Goal: Task Accomplishment & Management: Complete application form

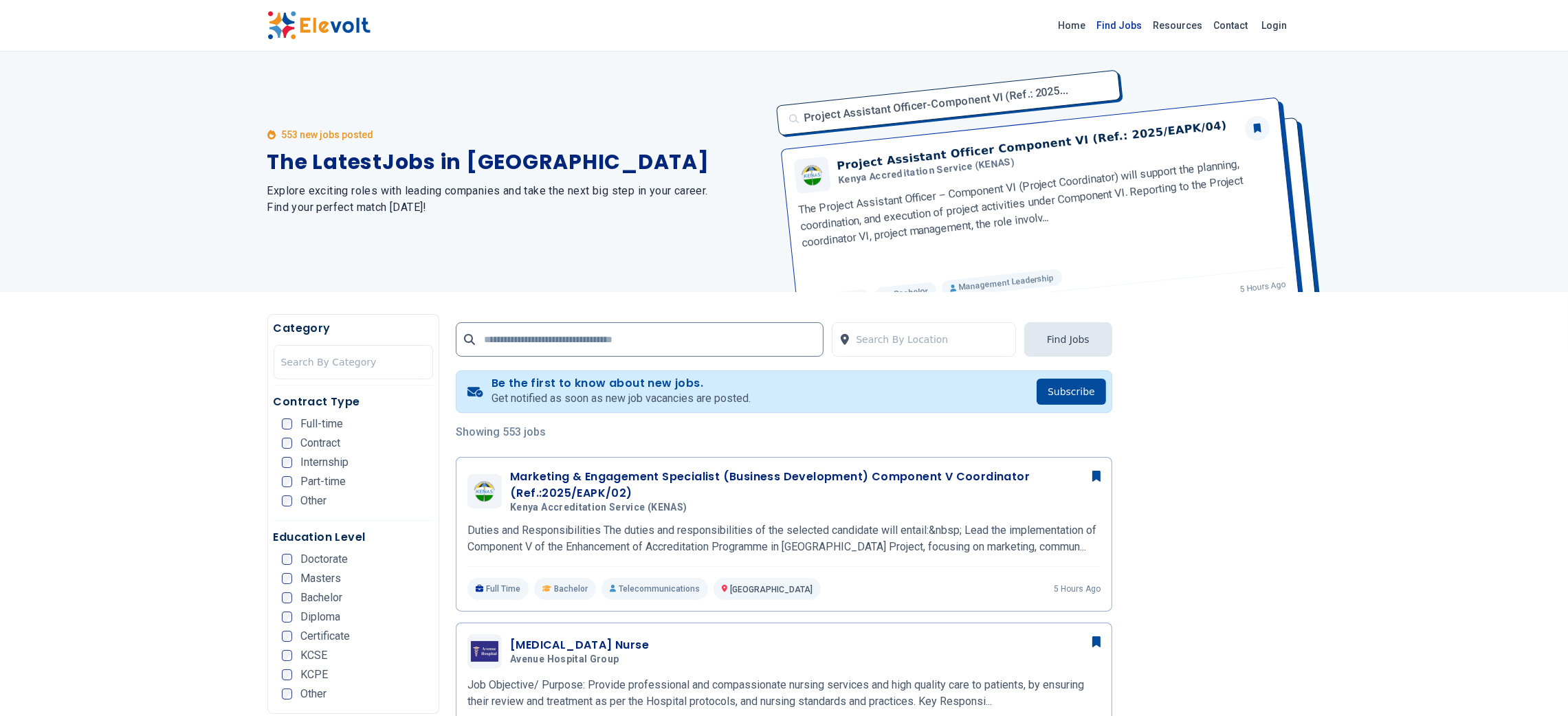
click at [1129, 29] on link "Find Jobs" at bounding box center [1119, 26] width 56 height 22
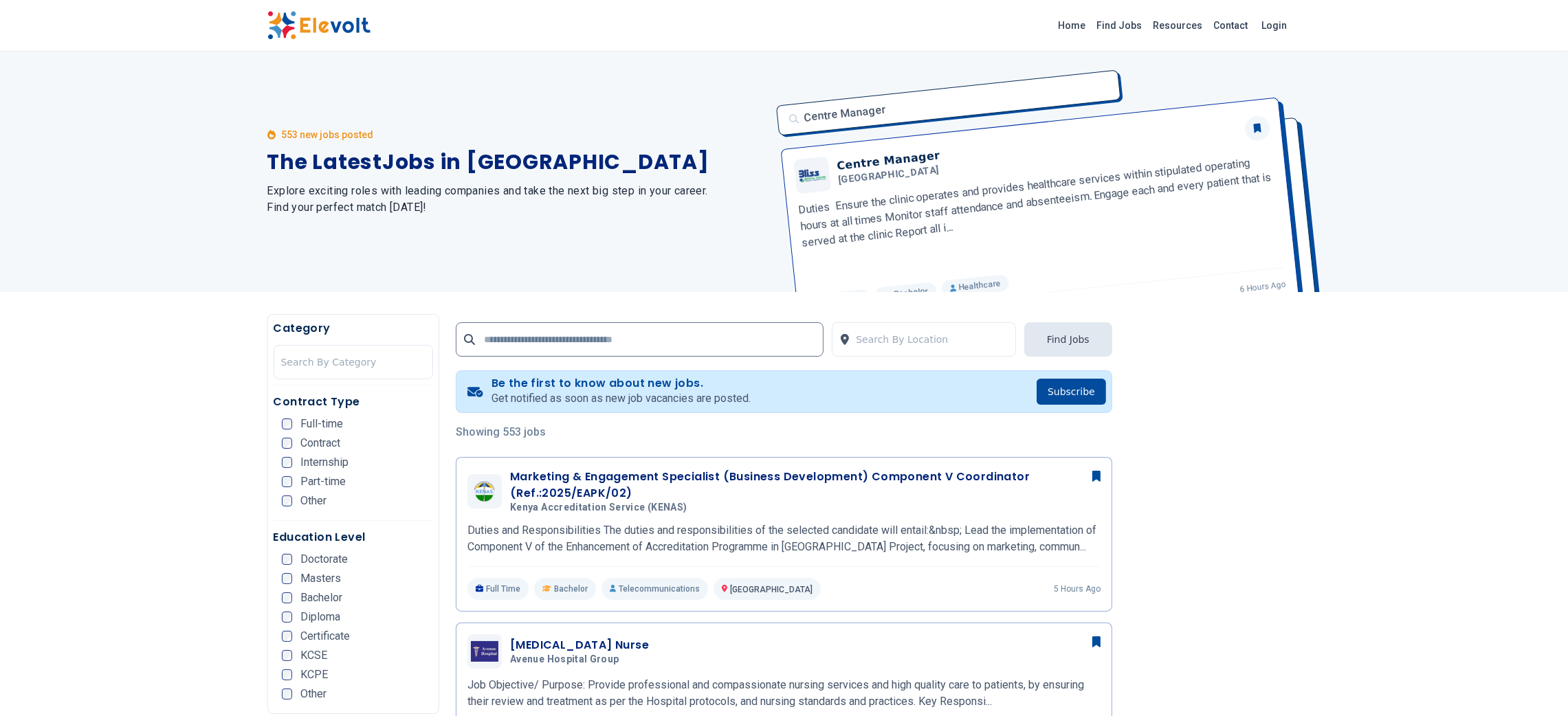
click at [1129, 29] on link "Find Jobs" at bounding box center [1119, 26] width 56 height 22
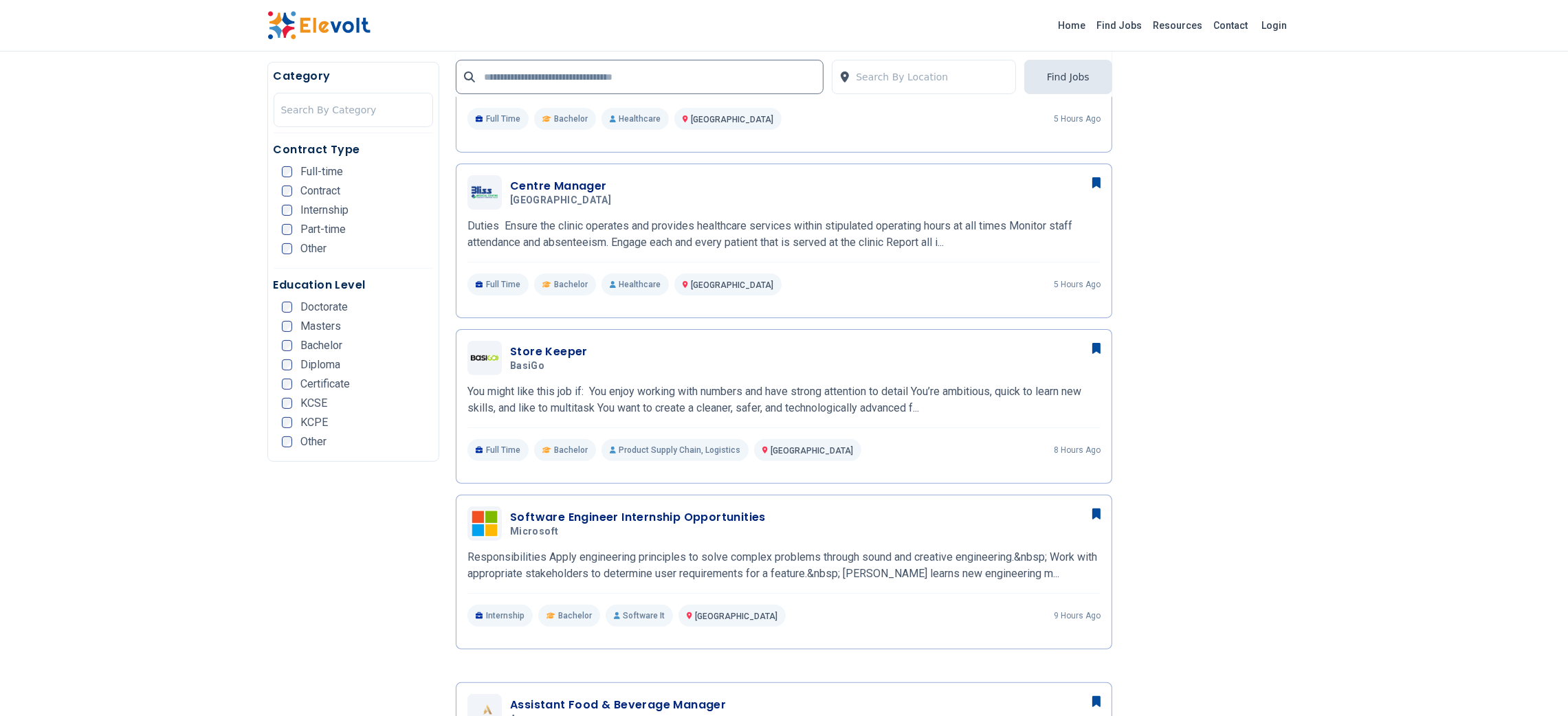
scroll to position [628, 0]
click at [559, 181] on h3 "Centre Manager" at bounding box center [564, 183] width 107 height 17
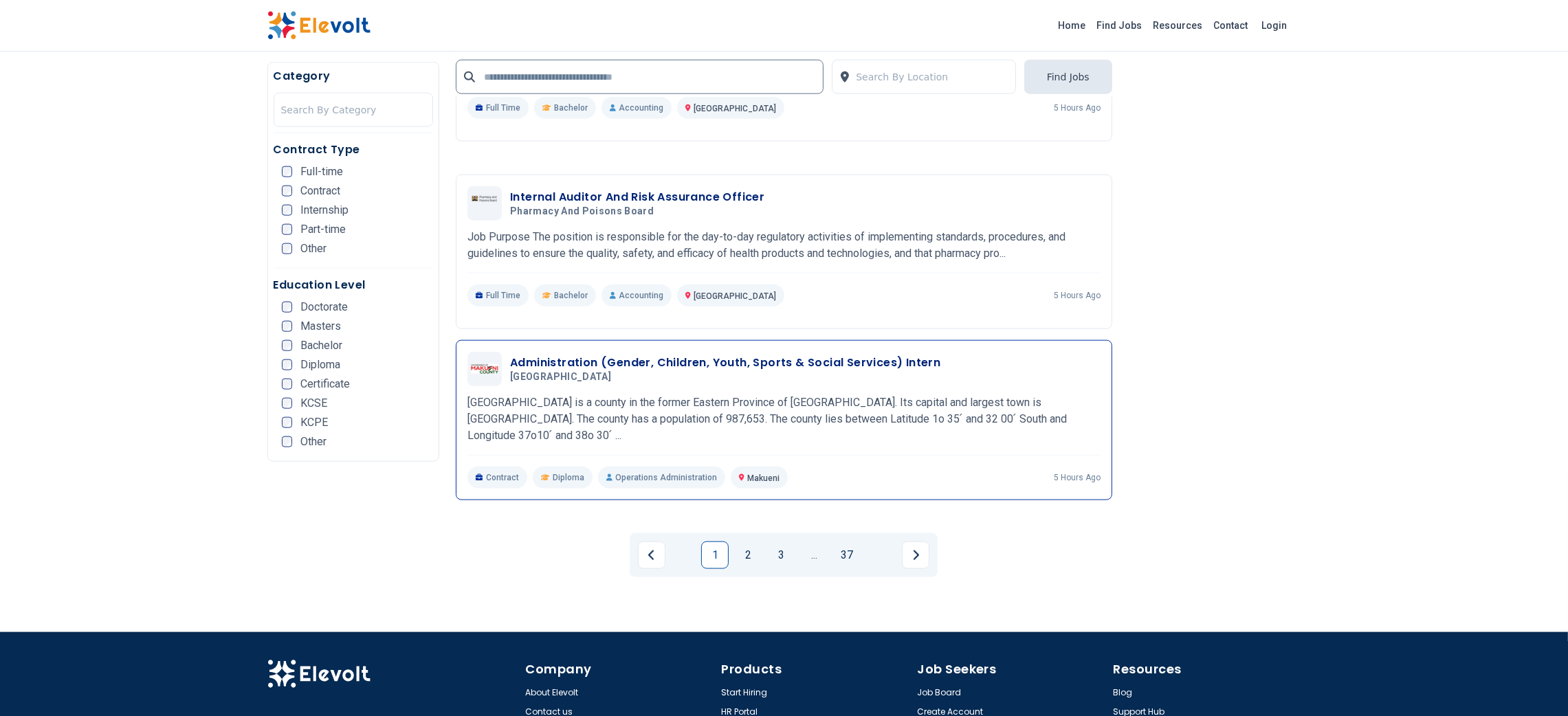
scroll to position [2505, 0]
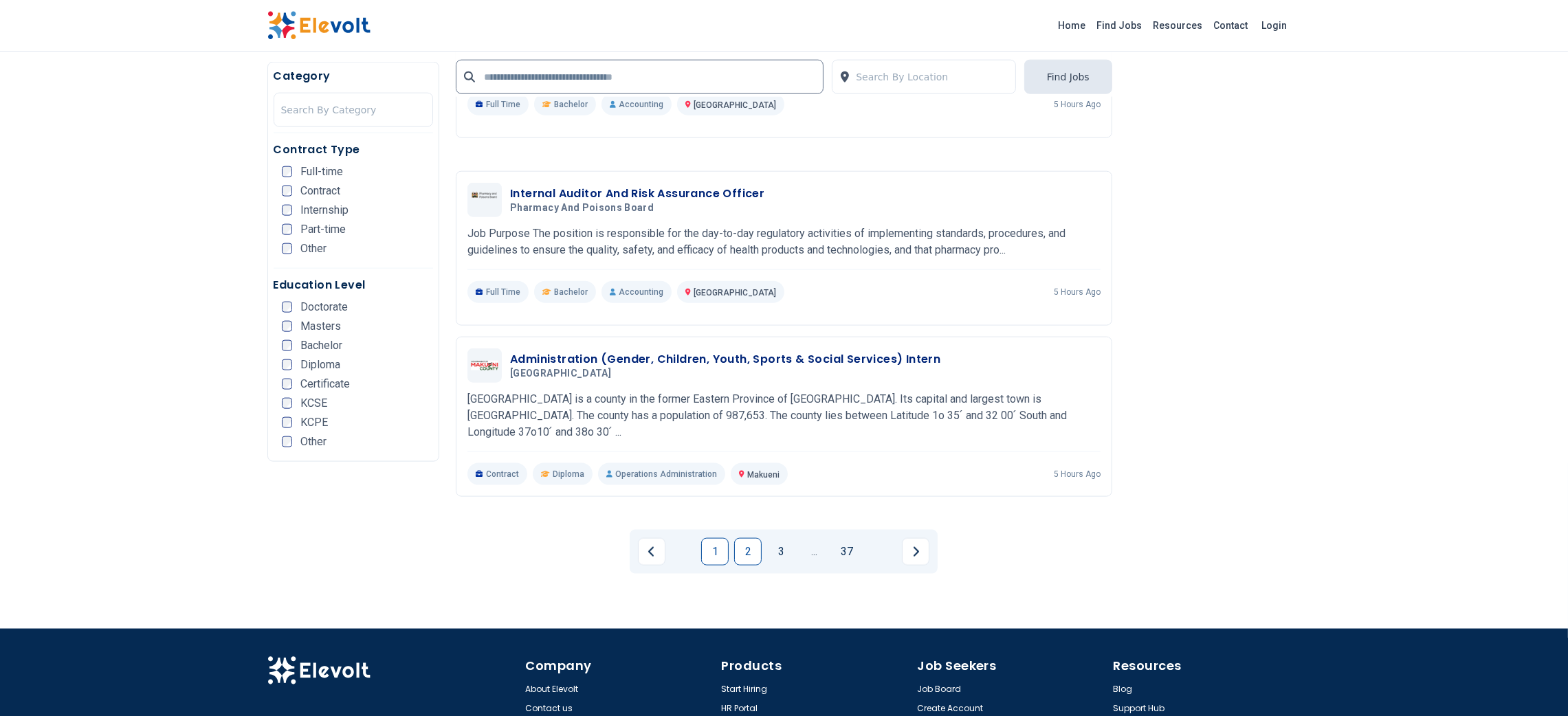
click at [741, 538] on link "2" at bounding box center [748, 552] width 28 height 28
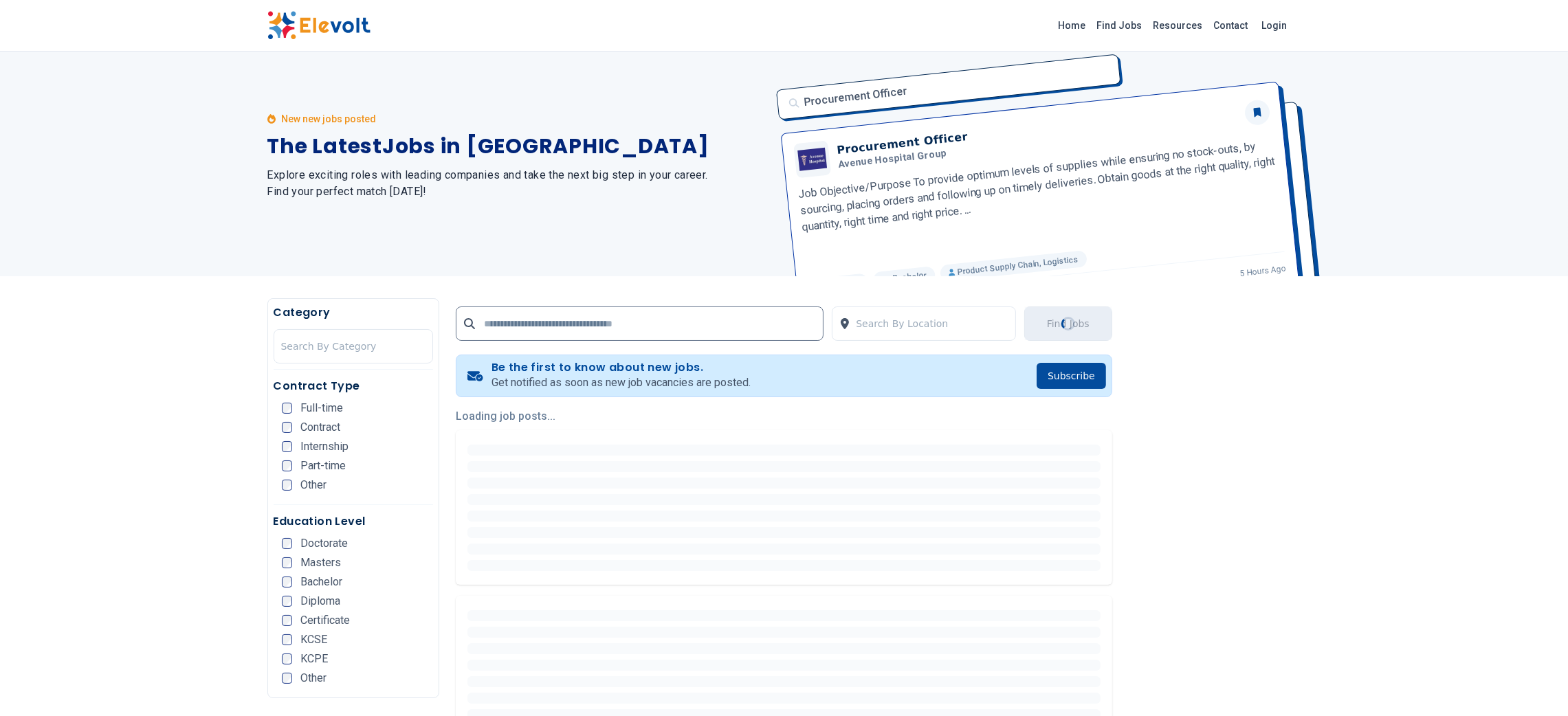
scroll to position [0, 0]
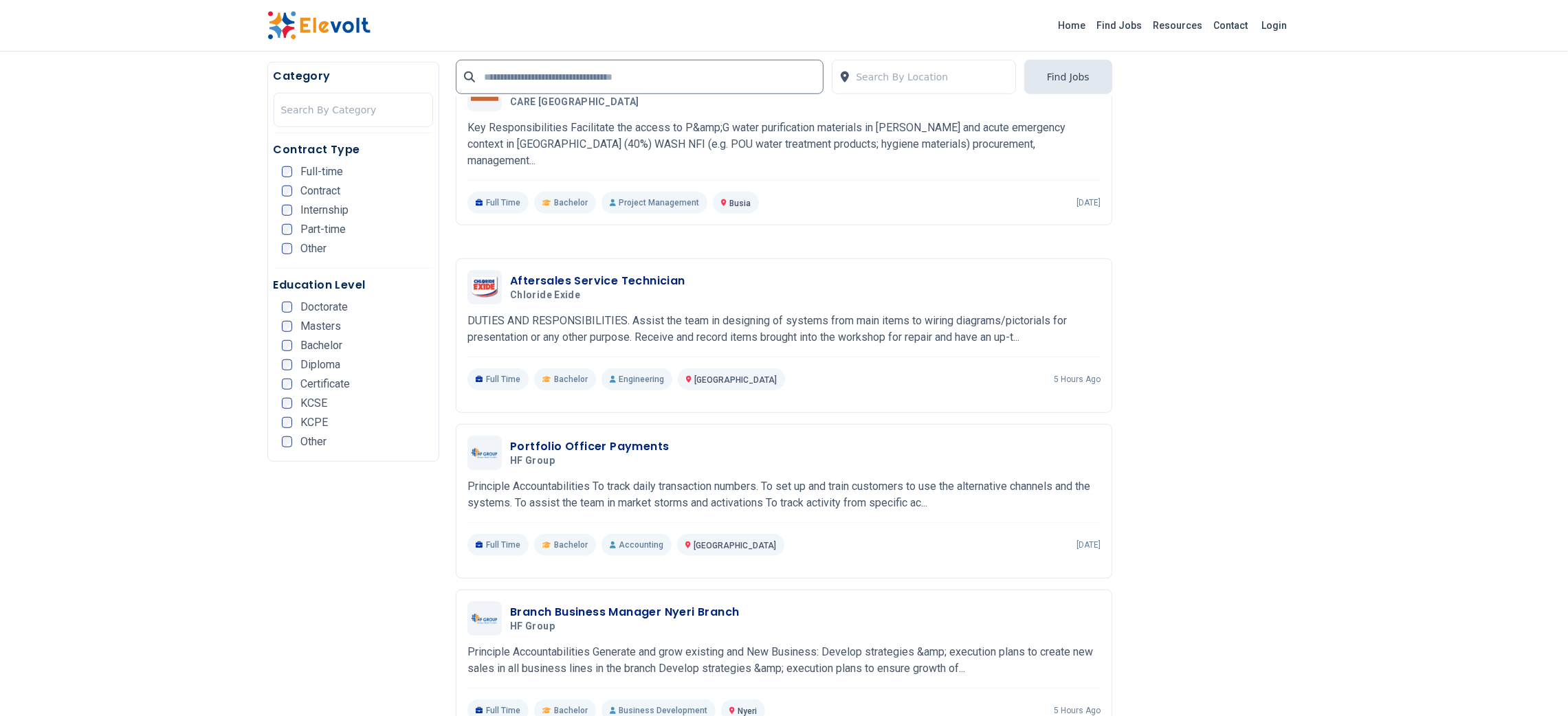
scroll to position [1730, 0]
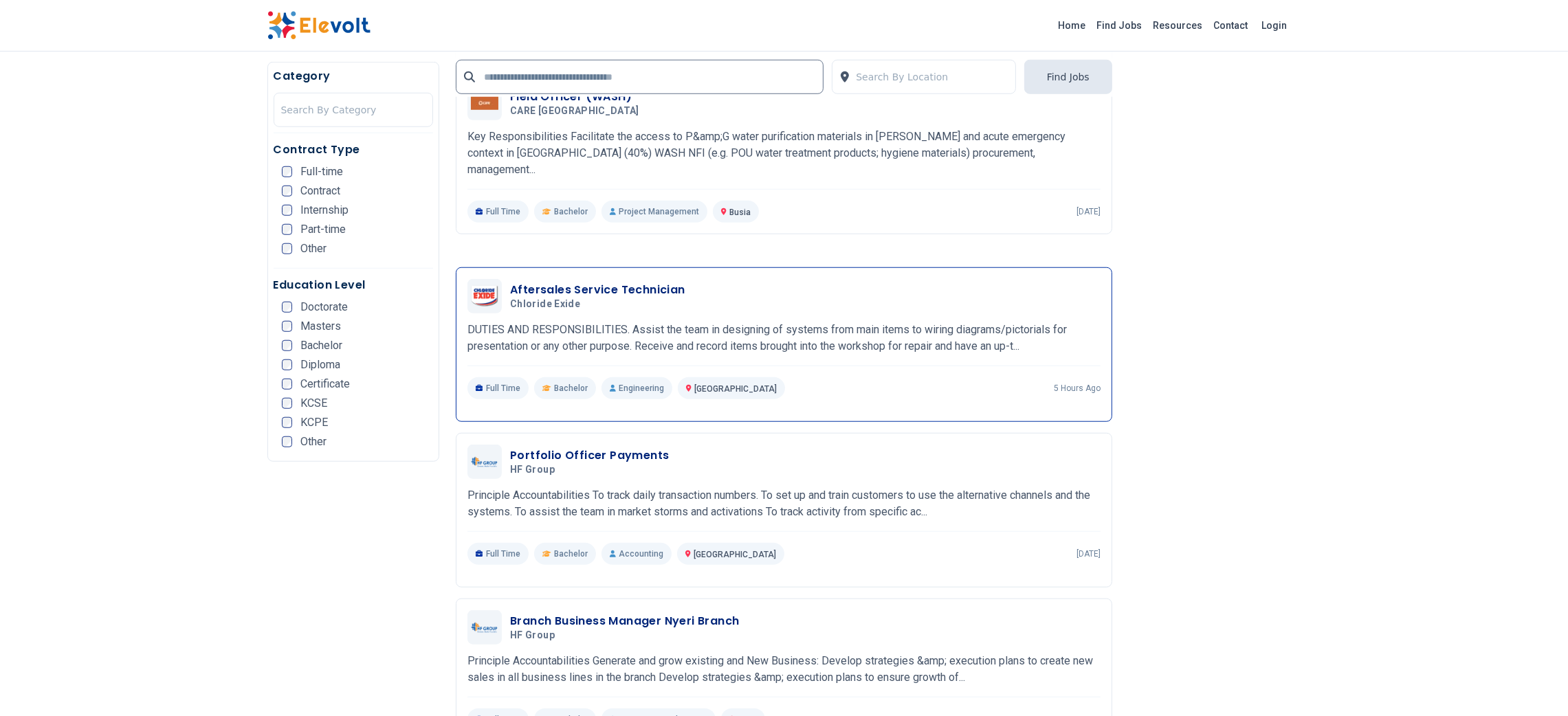
click at [648, 282] on h3 "Aftersales Service Technician" at bounding box center [598, 290] width 175 height 17
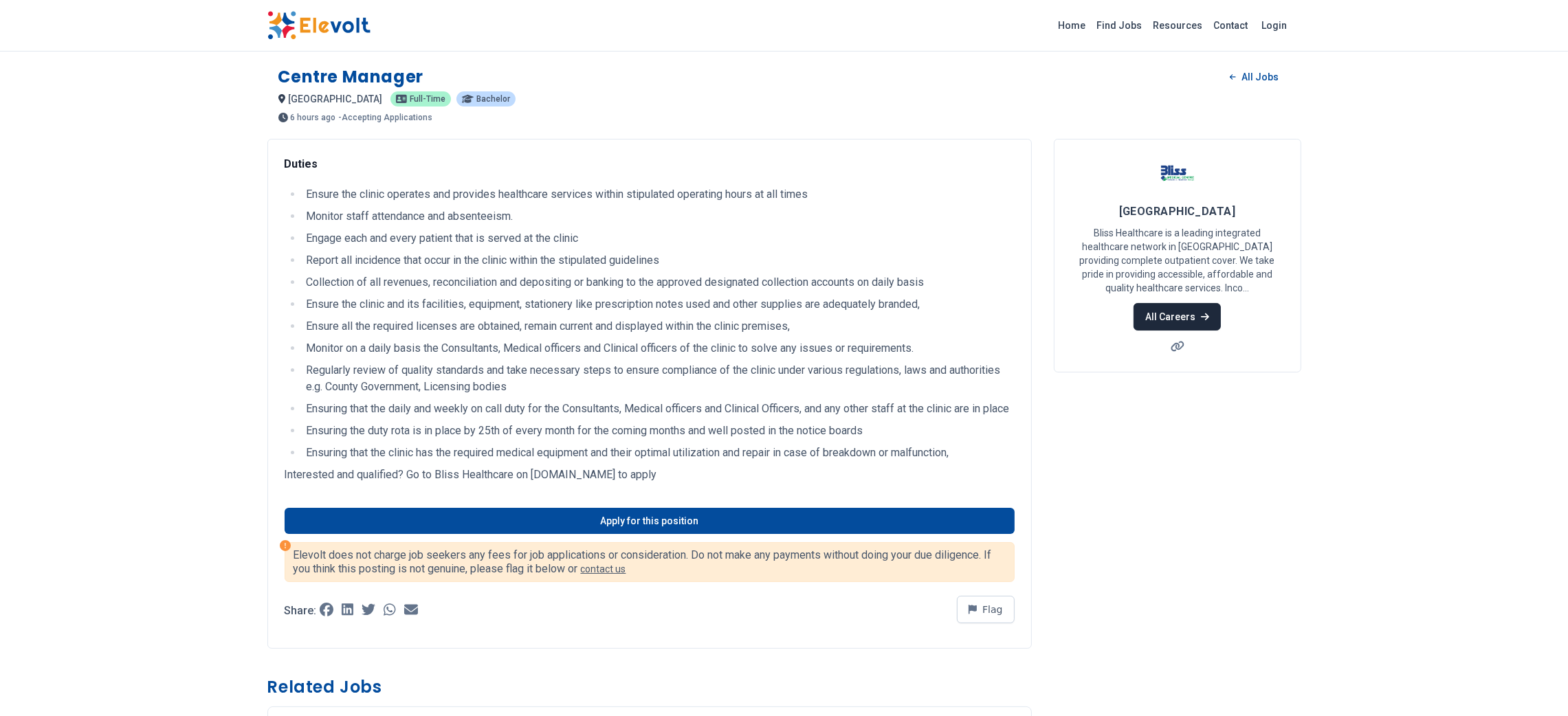
click at [1207, 309] on link "All Careers" at bounding box center [1177, 317] width 88 height 28
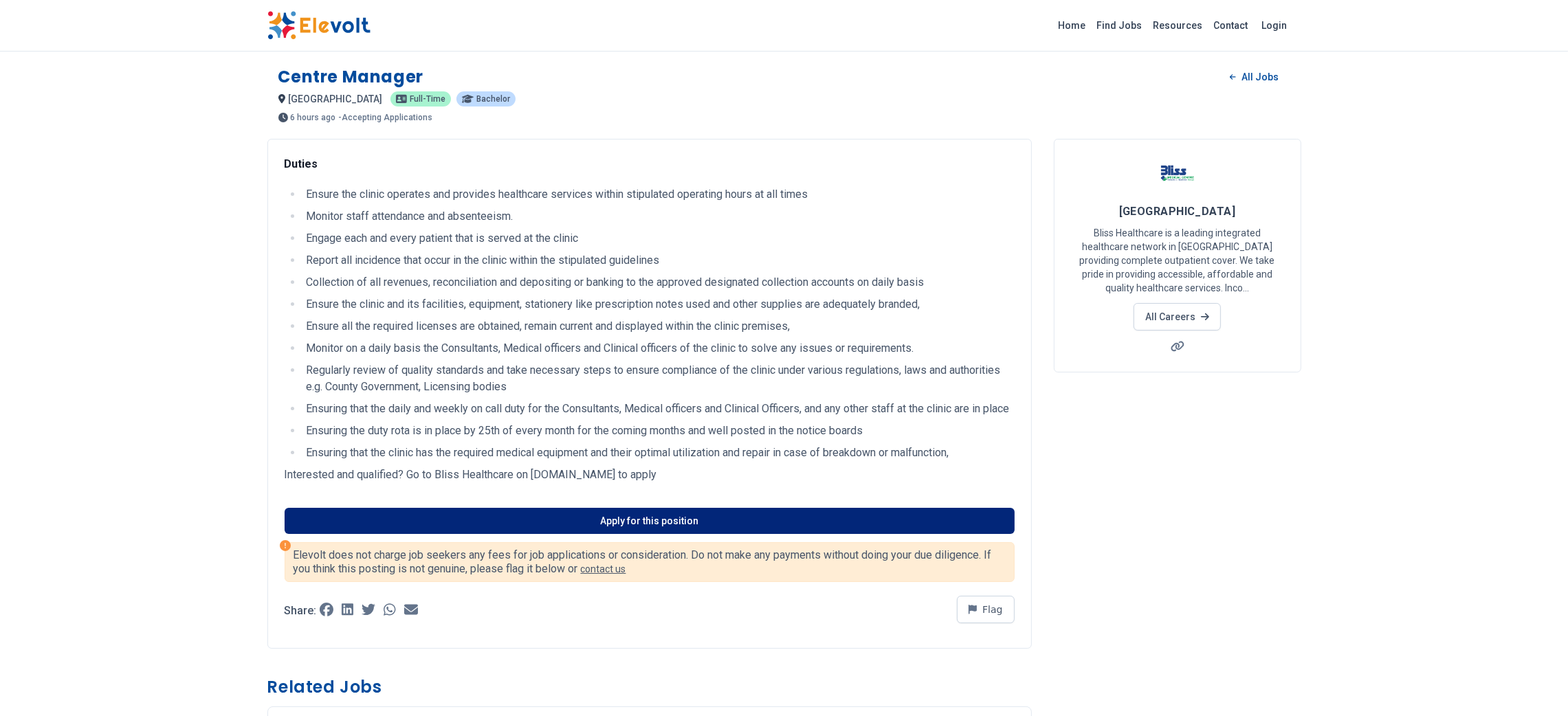
click at [844, 534] on link "Apply for this position" at bounding box center [650, 521] width 730 height 26
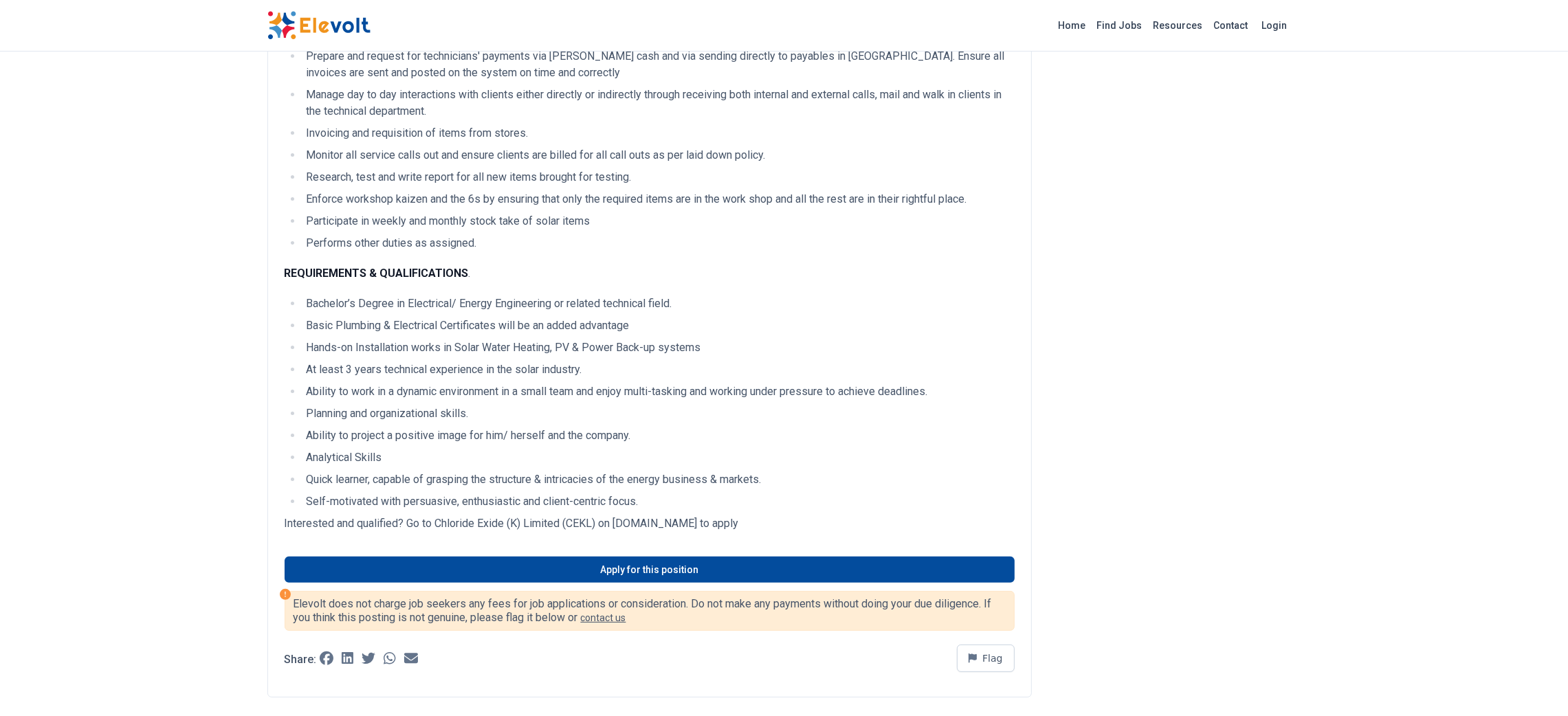
scroll to position [434, 0]
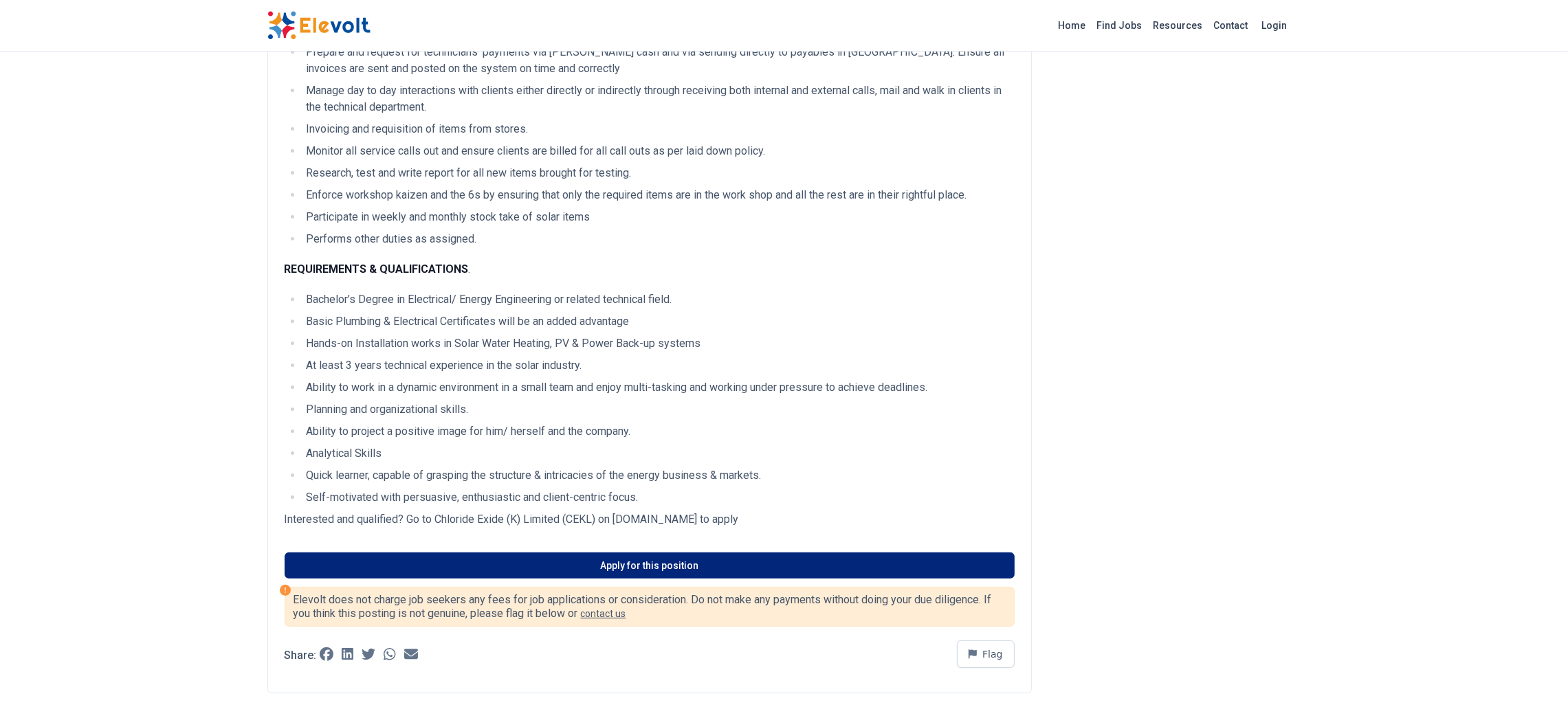
click at [629, 564] on link "Apply for this position" at bounding box center [650, 566] width 730 height 26
